Goal: Contribute content

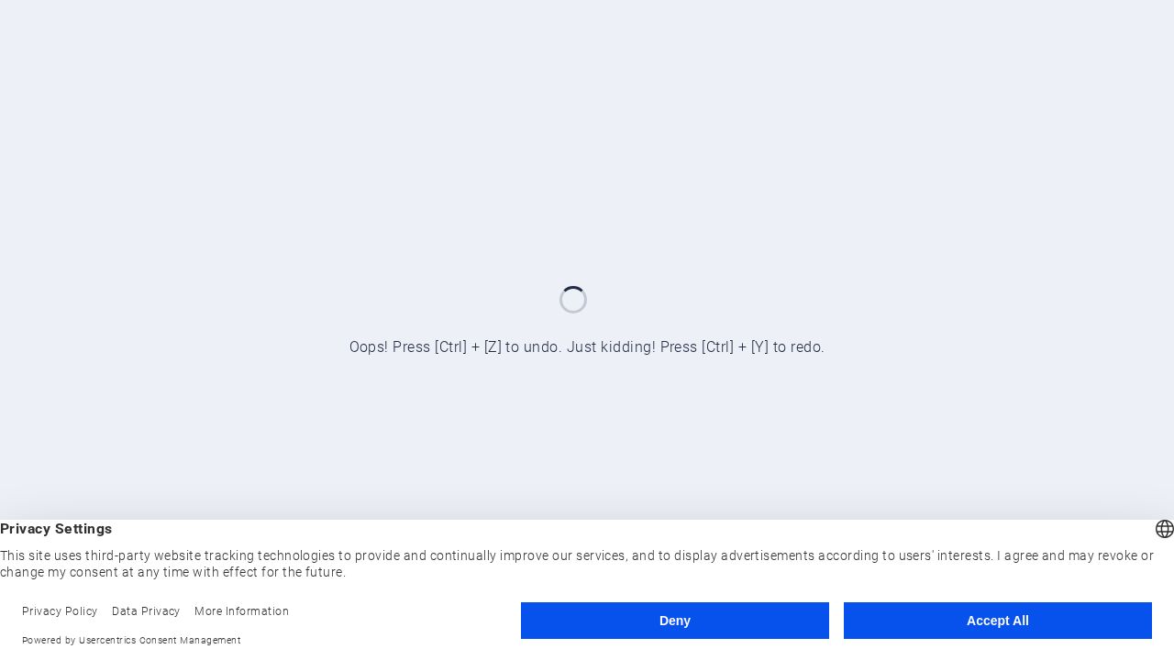
click at [675, 621] on button "Deny" at bounding box center [675, 621] width 308 height 37
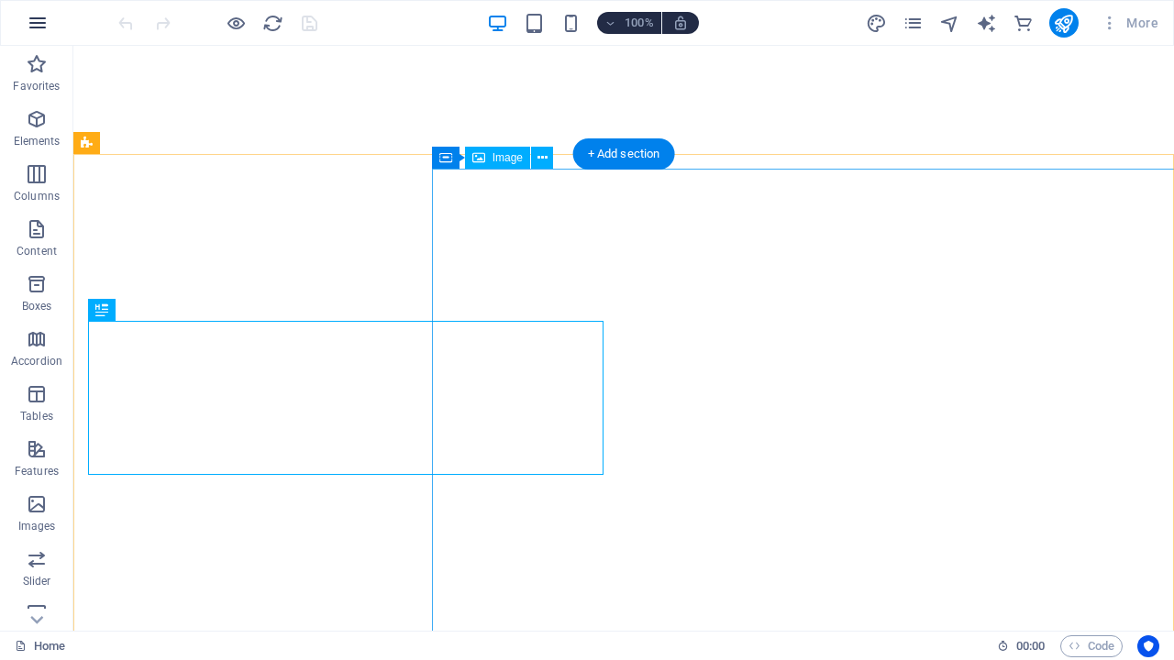
click at [38, 23] on icon "button" at bounding box center [38, 23] width 22 height 22
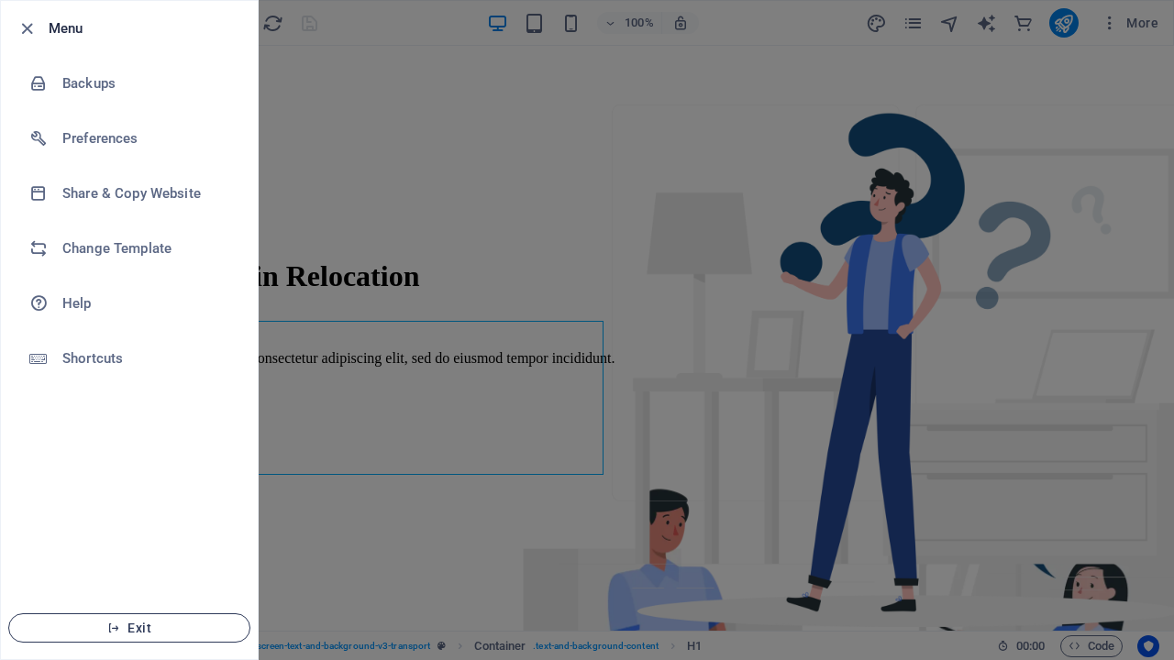
click at [129, 628] on span "Exit" at bounding box center [129, 628] width 211 height 15
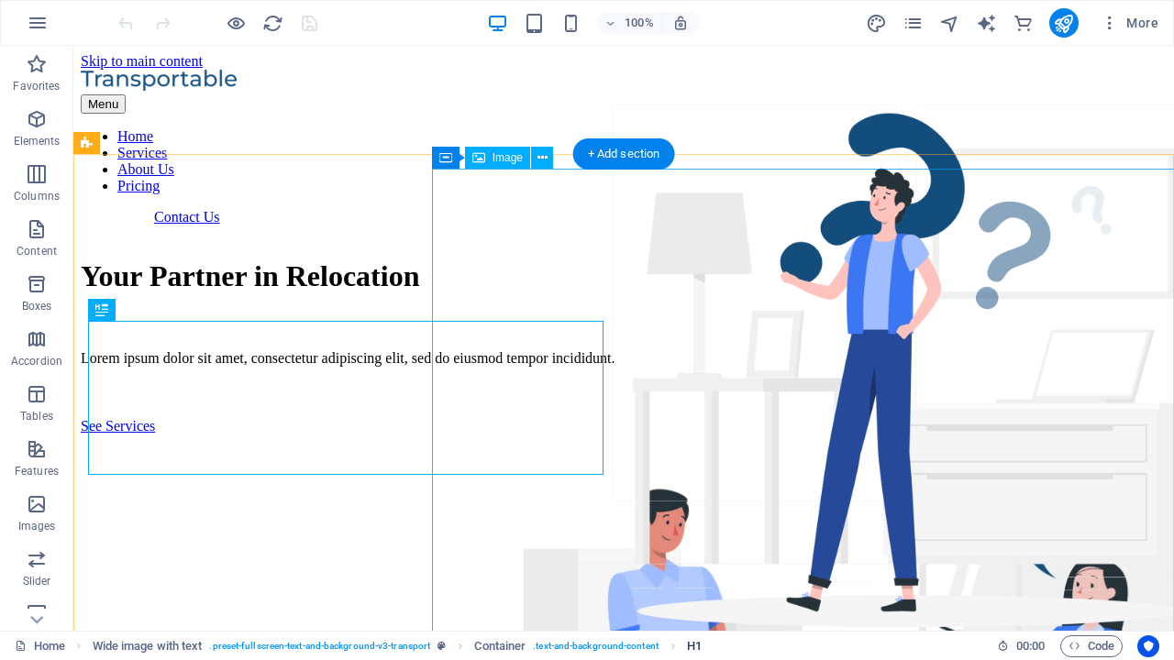
click at [694, 646] on span "H1" at bounding box center [694, 647] width 15 height 22
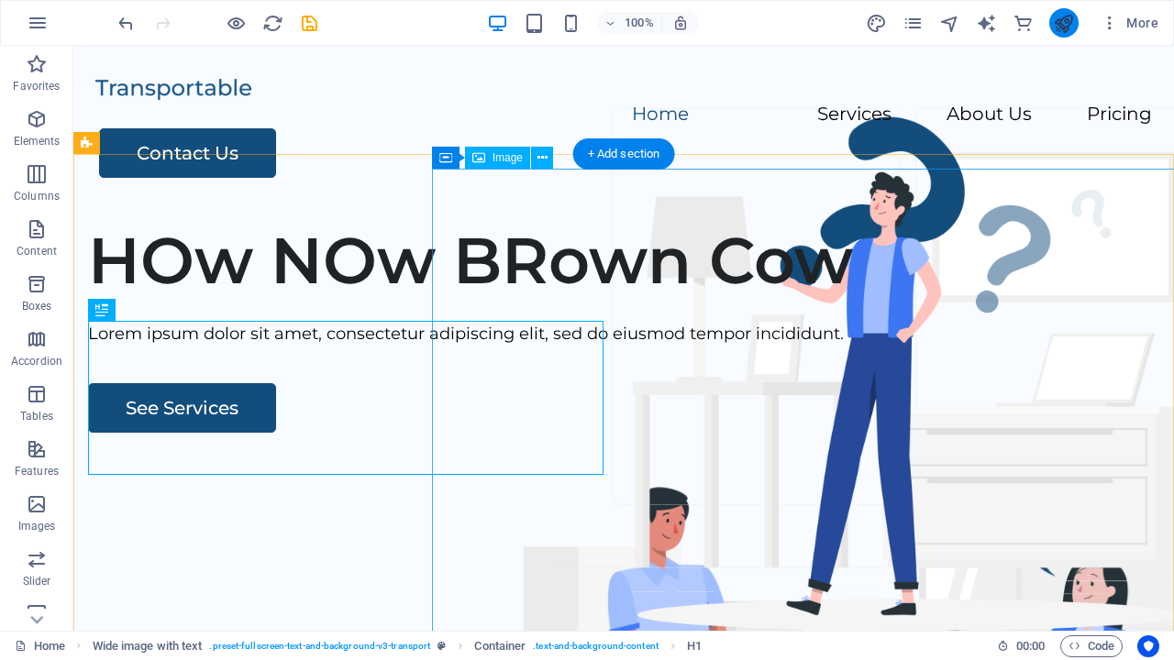
click at [1063, 23] on icon "publish" at bounding box center [1063, 23] width 21 height 21
checkbox input "false"
